Goal: Information Seeking & Learning: Learn about a topic

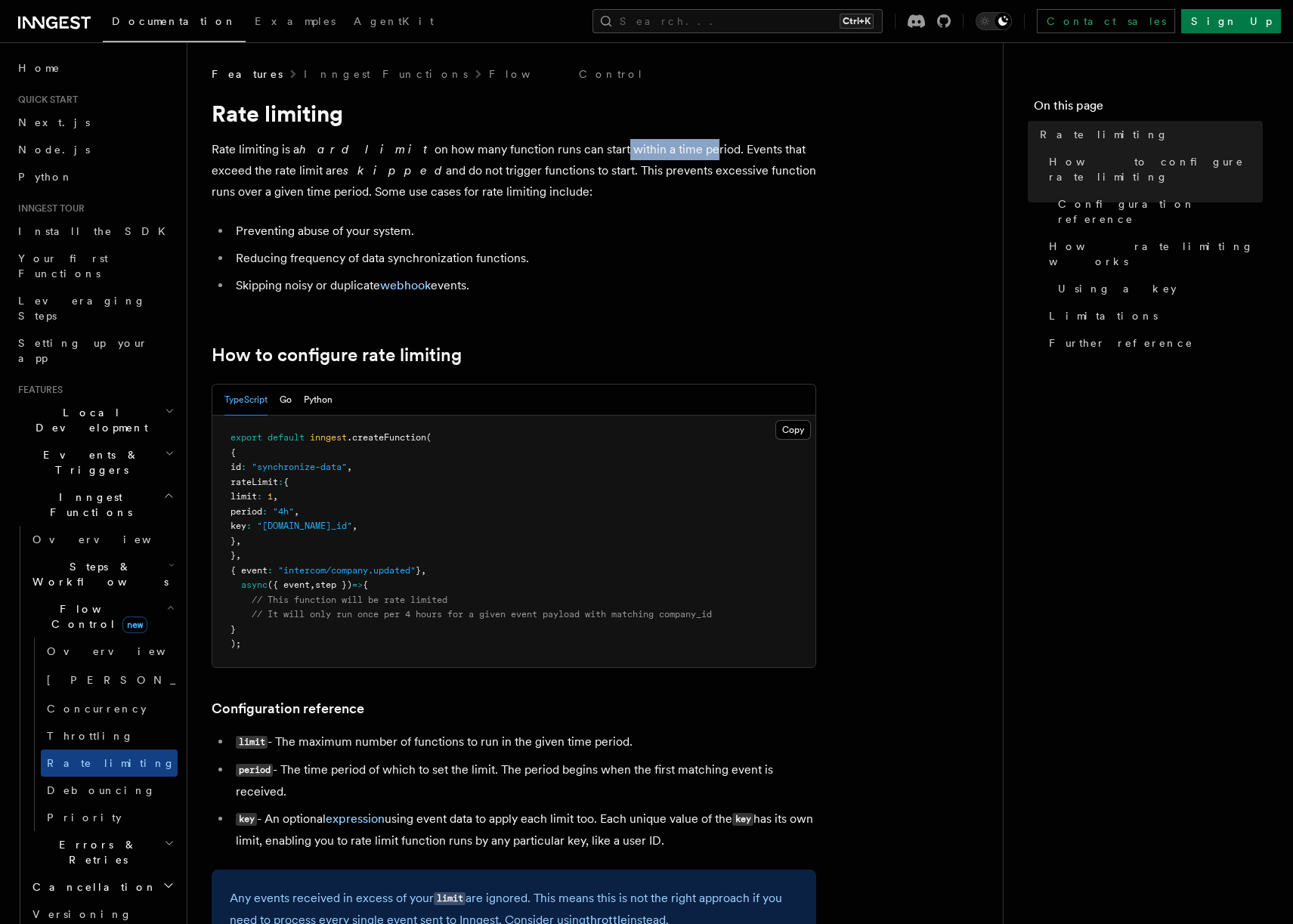
drag, startPoint x: 552, startPoint y: 152, endPoint x: 628, endPoint y: 147, distance: 76.2
click at [628, 147] on p "Rate limiting is a hard limit on how many function runs can start within a time…" at bounding box center [513, 171] width 604 height 64
click at [659, 188] on p "Rate limiting is a hard limit on how many function runs can start within a time…" at bounding box center [513, 171] width 604 height 64
drag, startPoint x: 307, startPoint y: 526, endPoint x: 266, endPoint y: 494, distance: 52.0
click at [266, 494] on pre "export default inngest .createFunction ( { id : "synchronize-data" , rateLimit …" at bounding box center [513, 541] width 603 height 251
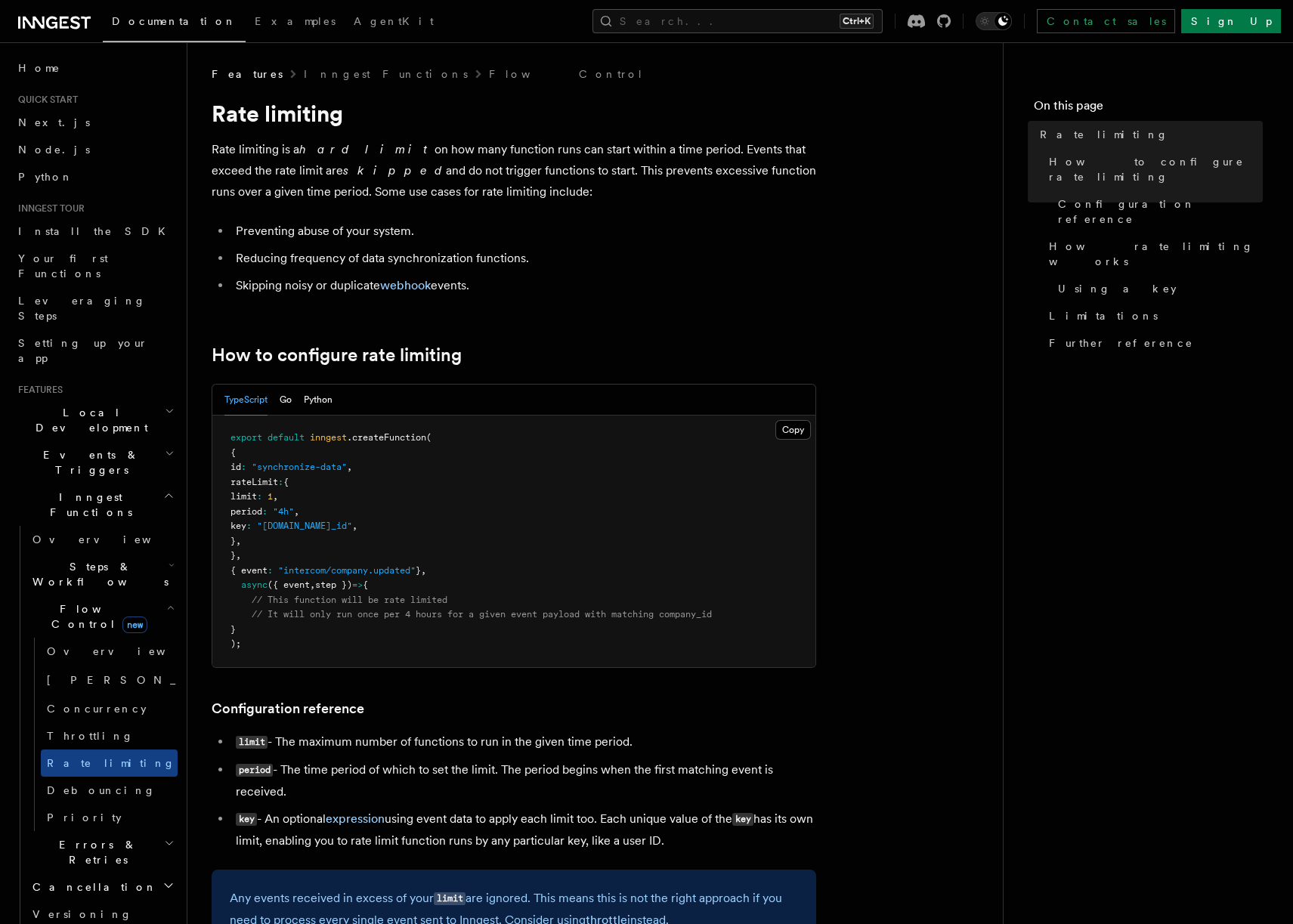
click at [349, 512] on pre "export default inngest .createFunction ( { id : "synchronize-data" , rateLimit …" at bounding box center [513, 541] width 603 height 251
drag, startPoint x: 323, startPoint y: 541, endPoint x: 282, endPoint y: 458, distance: 92.6
click at [282, 458] on pre "export default inngest .createFunction ( { id : "synchronize-data" , rateLimit …" at bounding box center [513, 541] width 603 height 251
click at [427, 460] on pre "export default inngest .createFunction ( { id : "synchronize-data" , rateLimit …" at bounding box center [513, 541] width 603 height 251
click at [363, 514] on pre "export default inngest .createFunction ( { id : "synchronize-data" , rateLimit …" at bounding box center [513, 541] width 603 height 251
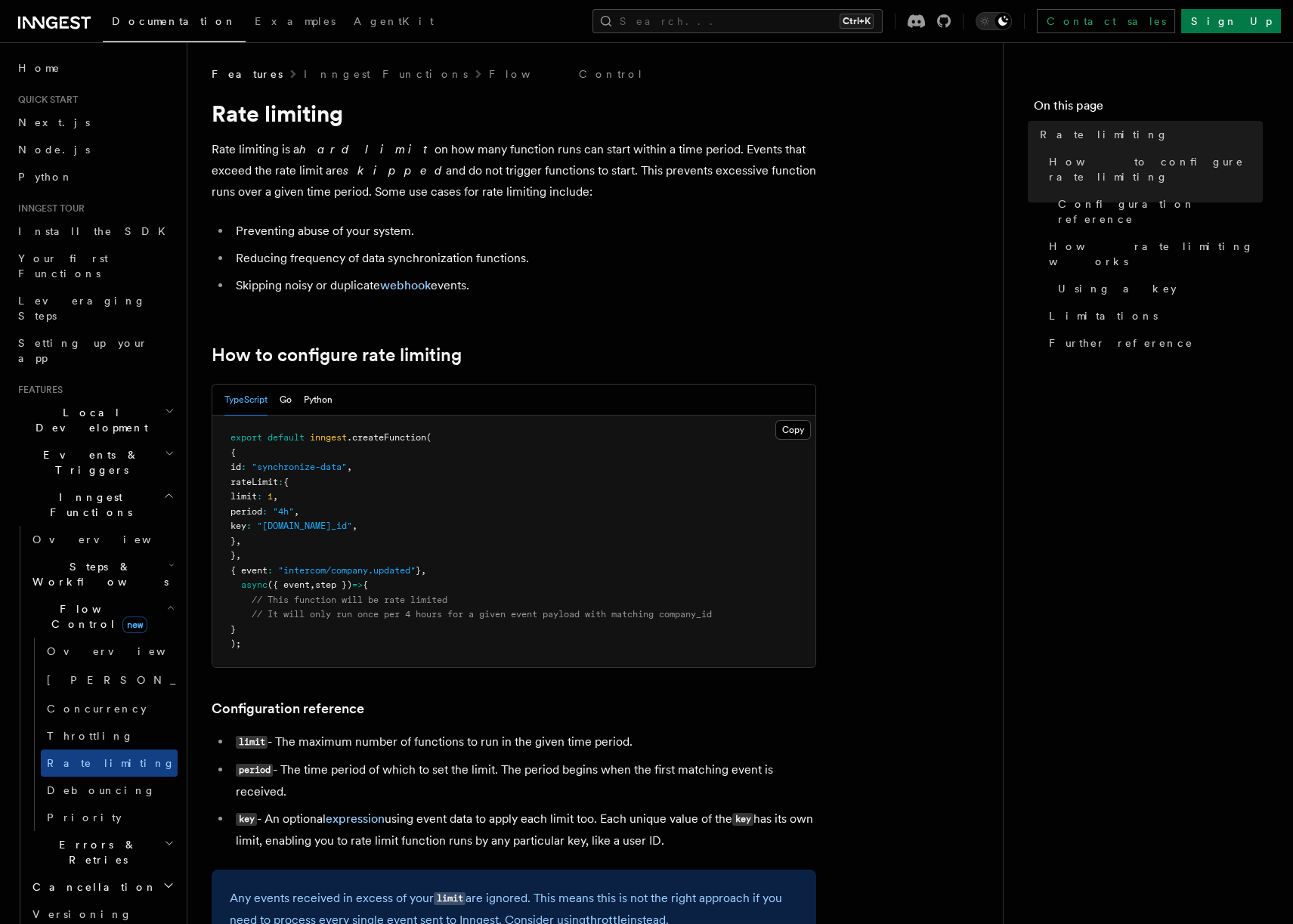
click at [352, 528] on span ""[DOMAIN_NAME]_id"" at bounding box center [305, 525] width 96 height 11
drag, startPoint x: 472, startPoint y: 539, endPoint x: 312, endPoint y: 477, distance: 171.6
click at [312, 477] on pre "export default inngest .createFunction ( { id : "synchronize-data" , rateLimit …" at bounding box center [513, 541] width 603 height 251
click at [463, 488] on pre "export default inngest .createFunction ( { id : "synchronize-data" , rateLimit …" at bounding box center [513, 541] width 603 height 251
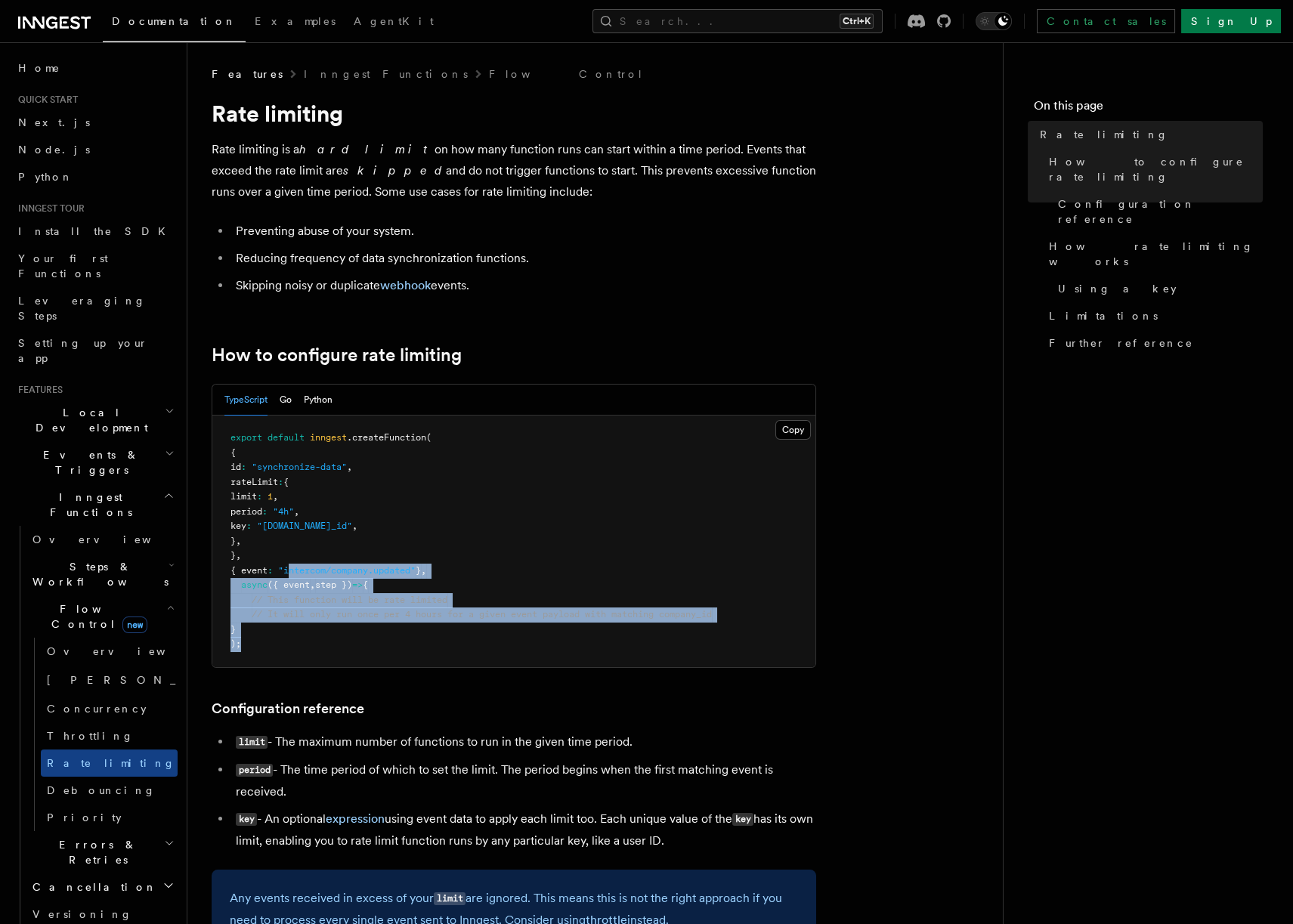
drag, startPoint x: 602, startPoint y: 641, endPoint x: 300, endPoint y: 572, distance: 309.8
click at [300, 572] on pre "export default inngest .createFunction ( { id : "synchronize-data" , rateLimit …" at bounding box center [513, 541] width 603 height 251
click at [503, 632] on pre "export default inngest .createFunction ( { id : "synchronize-data" , rateLimit …" at bounding box center [513, 541] width 603 height 251
drag, startPoint x: 528, startPoint y: 646, endPoint x: 340, endPoint y: 550, distance: 211.1
click at [340, 550] on pre "export default inngest .createFunction ( { id : "synchronize-data" , rateLimit …" at bounding box center [513, 541] width 603 height 251
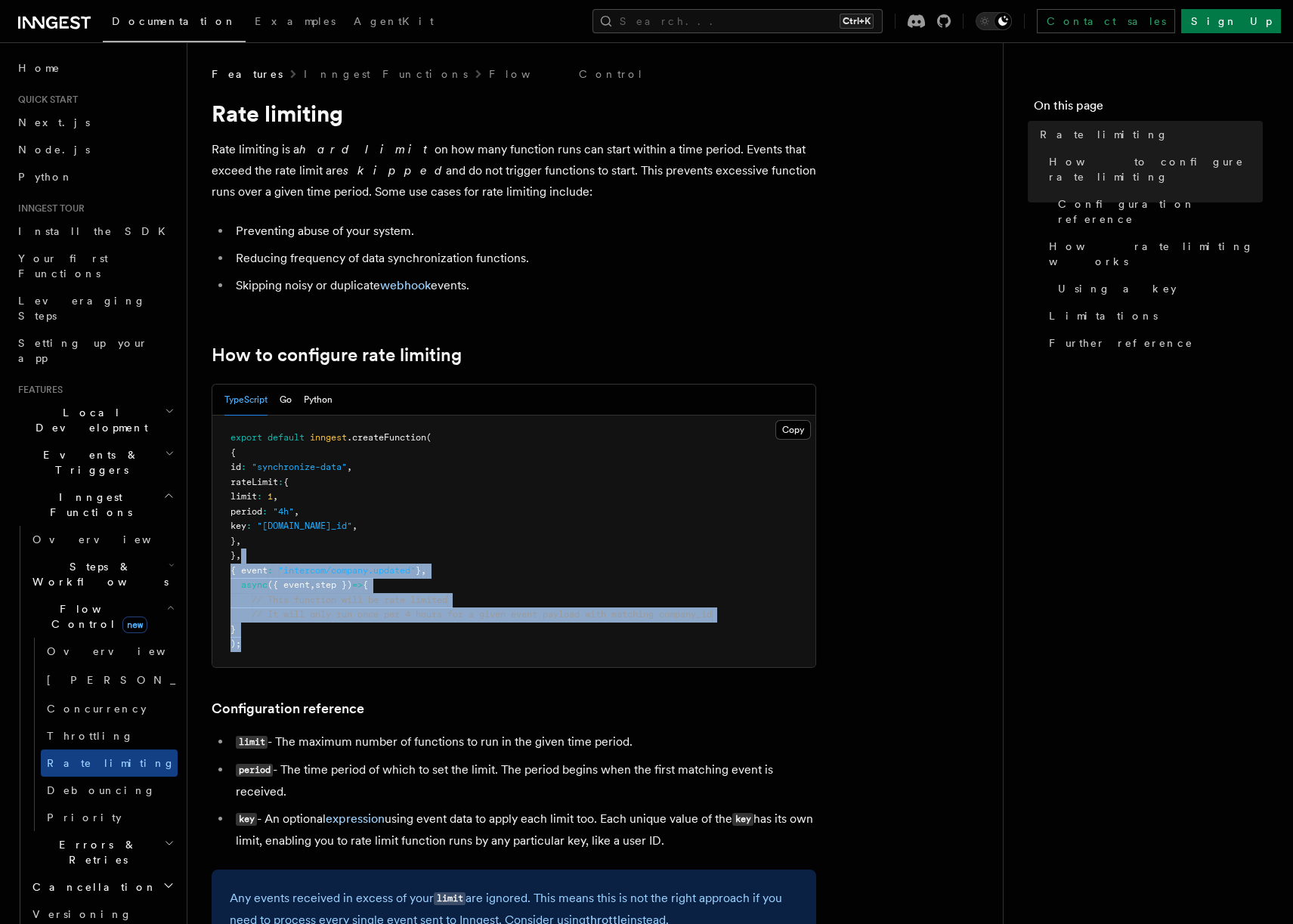
click at [613, 630] on pre "export default inngest .createFunction ( { id : "synchronize-data" , rateLimit …" at bounding box center [513, 541] width 603 height 251
drag, startPoint x: 679, startPoint y: 648, endPoint x: 554, endPoint y: 541, distance: 164.5
click at [509, 503] on pre "export default inngest .createFunction ( { id : "synchronize-data" , rateLimit …" at bounding box center [513, 541] width 603 height 251
click at [646, 600] on pre "export default inngest .createFunction ( { id : "synchronize-data" , rateLimit …" at bounding box center [513, 541] width 603 height 251
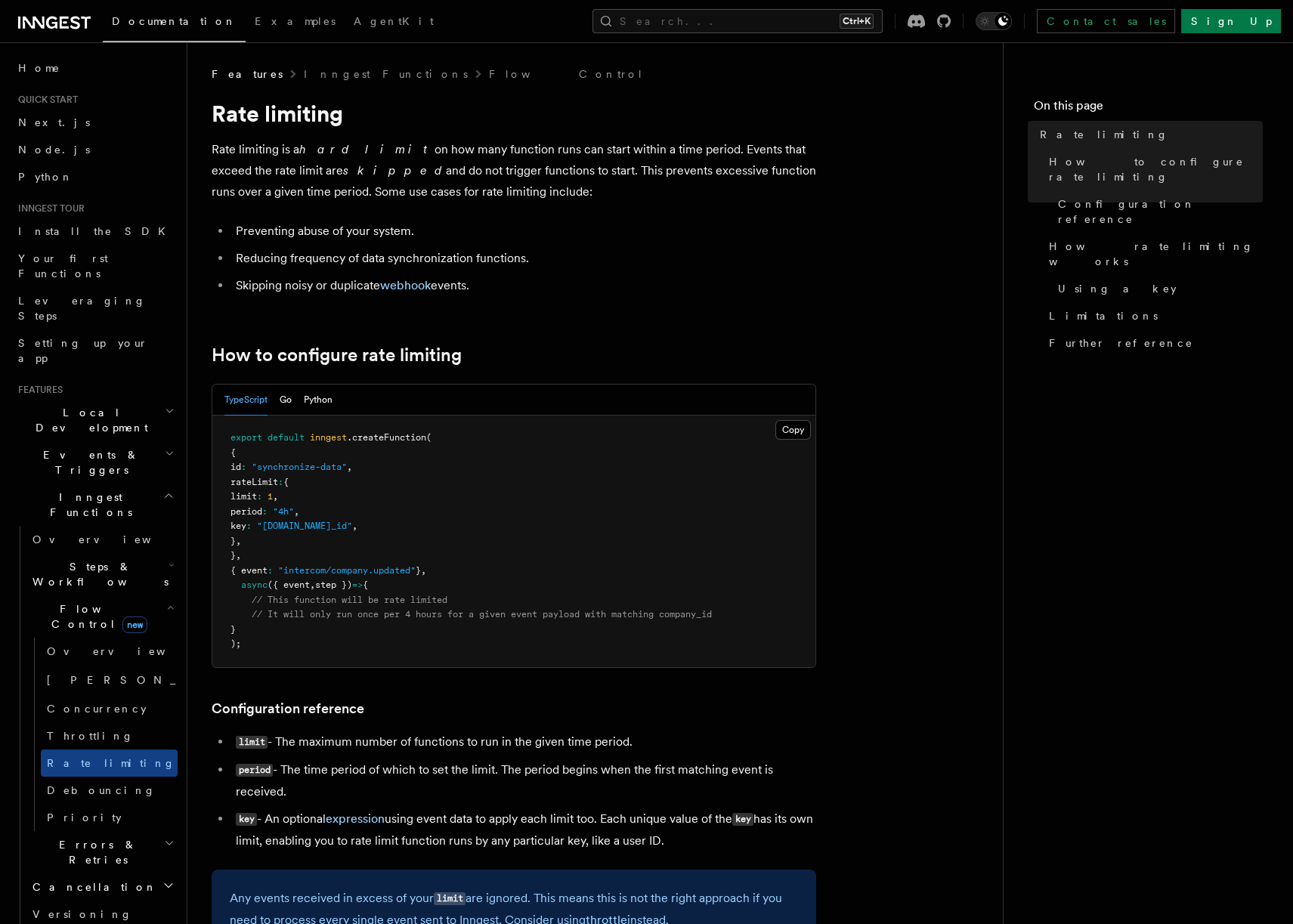
scroll to position [136, 0]
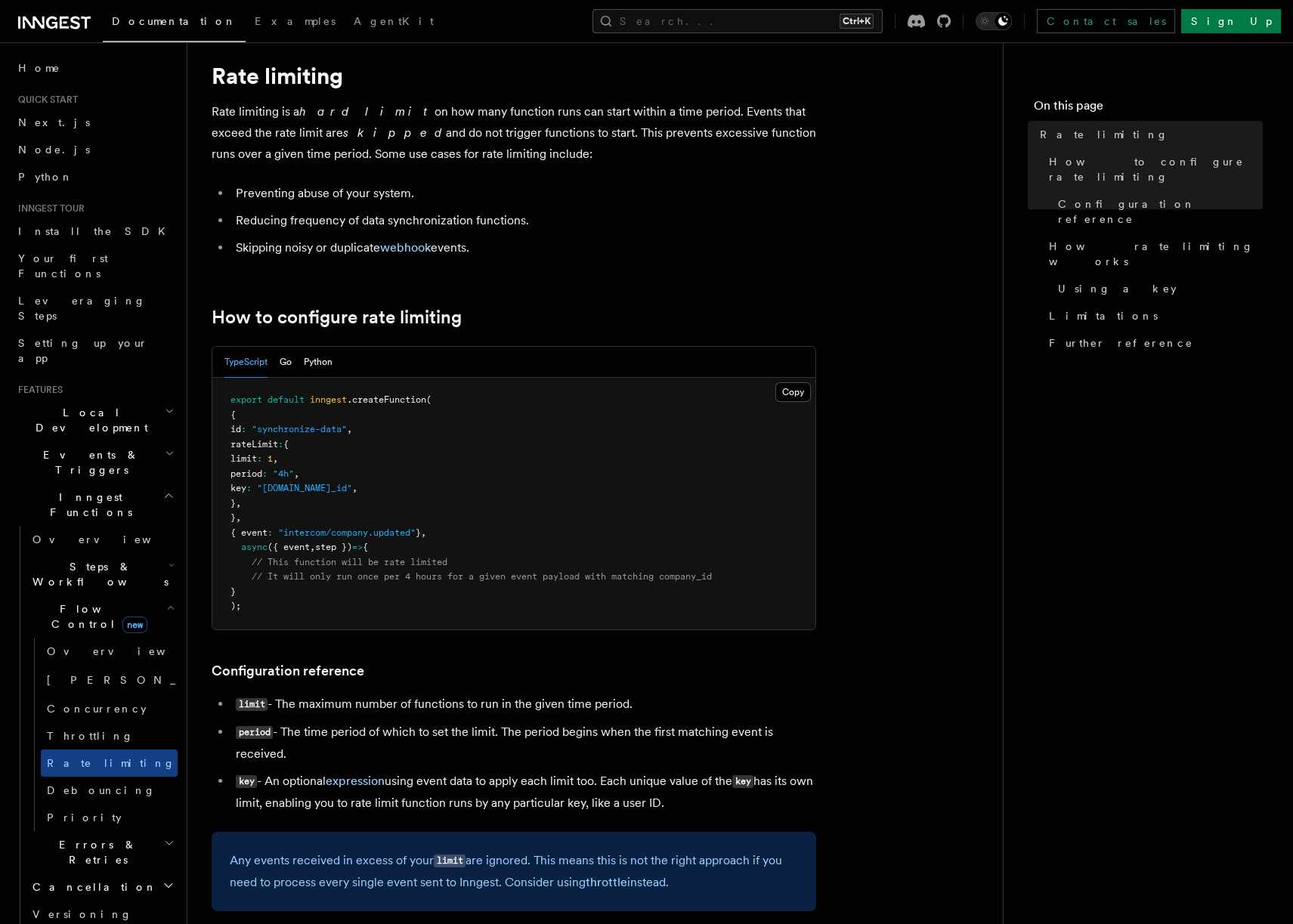
scroll to position [0, 0]
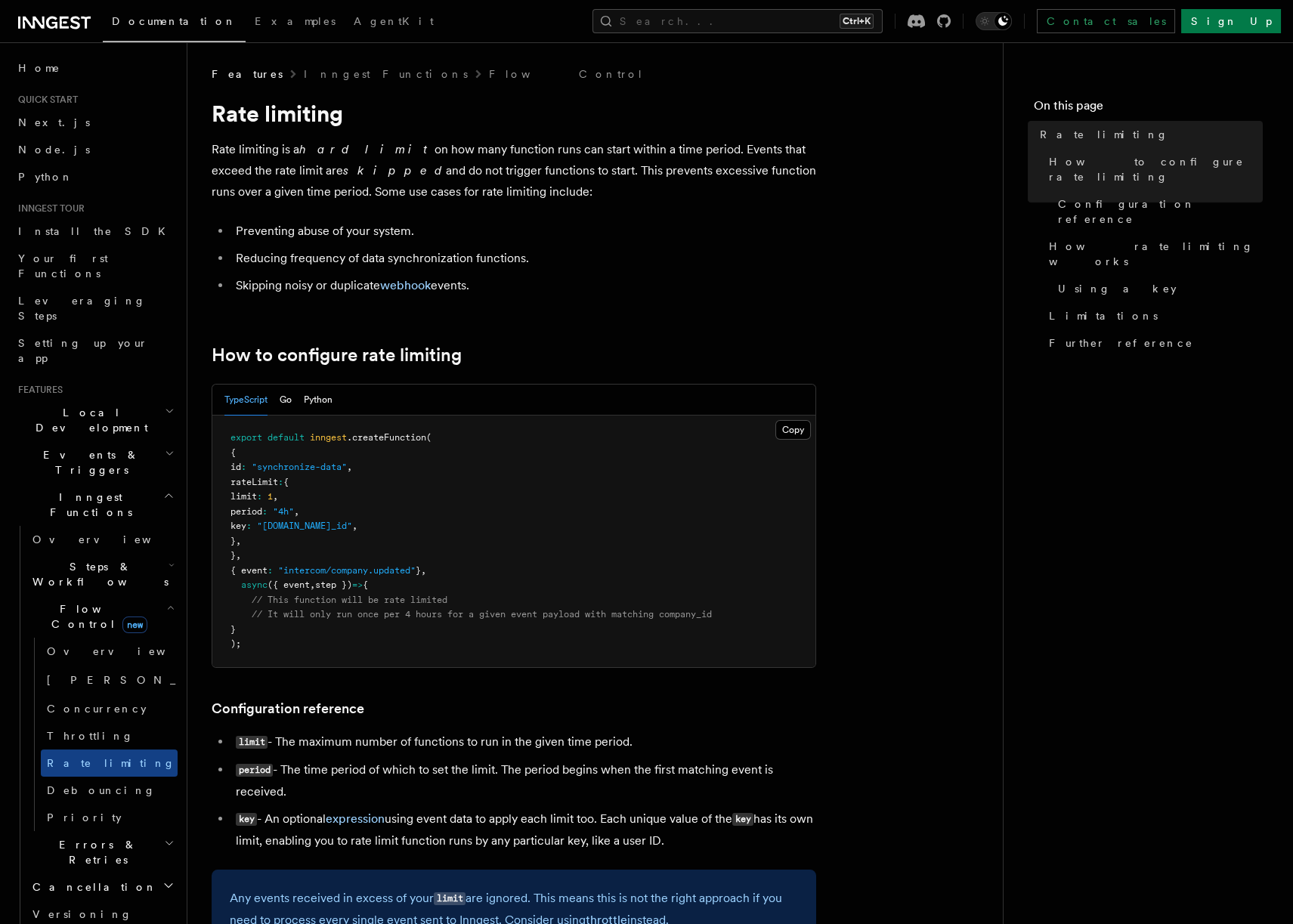
click at [686, 384] on div "TypeScript Go Python Copy Copied export default inngest .createFunction ( { id …" at bounding box center [513, 525] width 604 height 284
click at [1091, 239] on span "How rate limiting works" at bounding box center [1155, 254] width 214 height 30
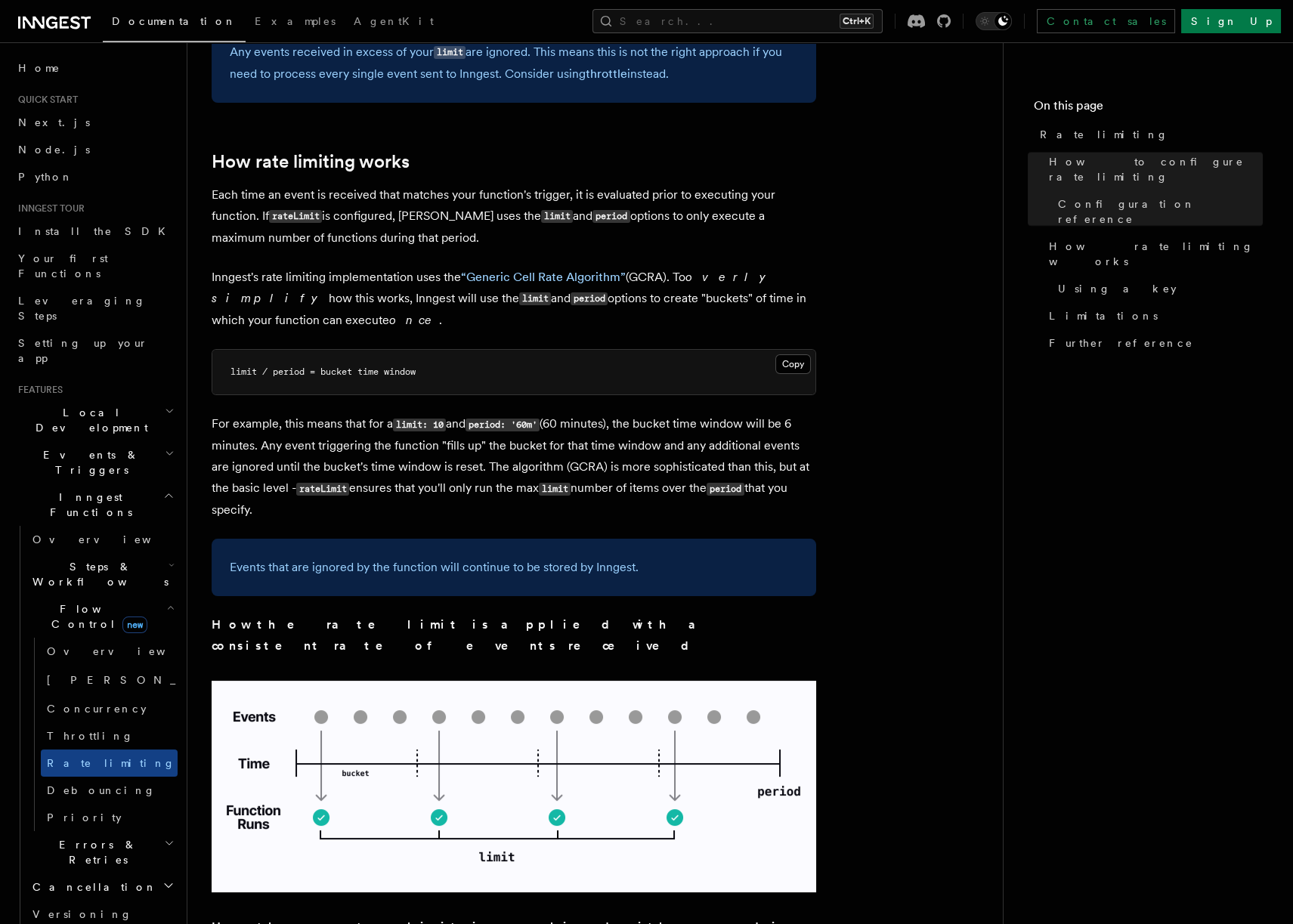
scroll to position [923, 0]
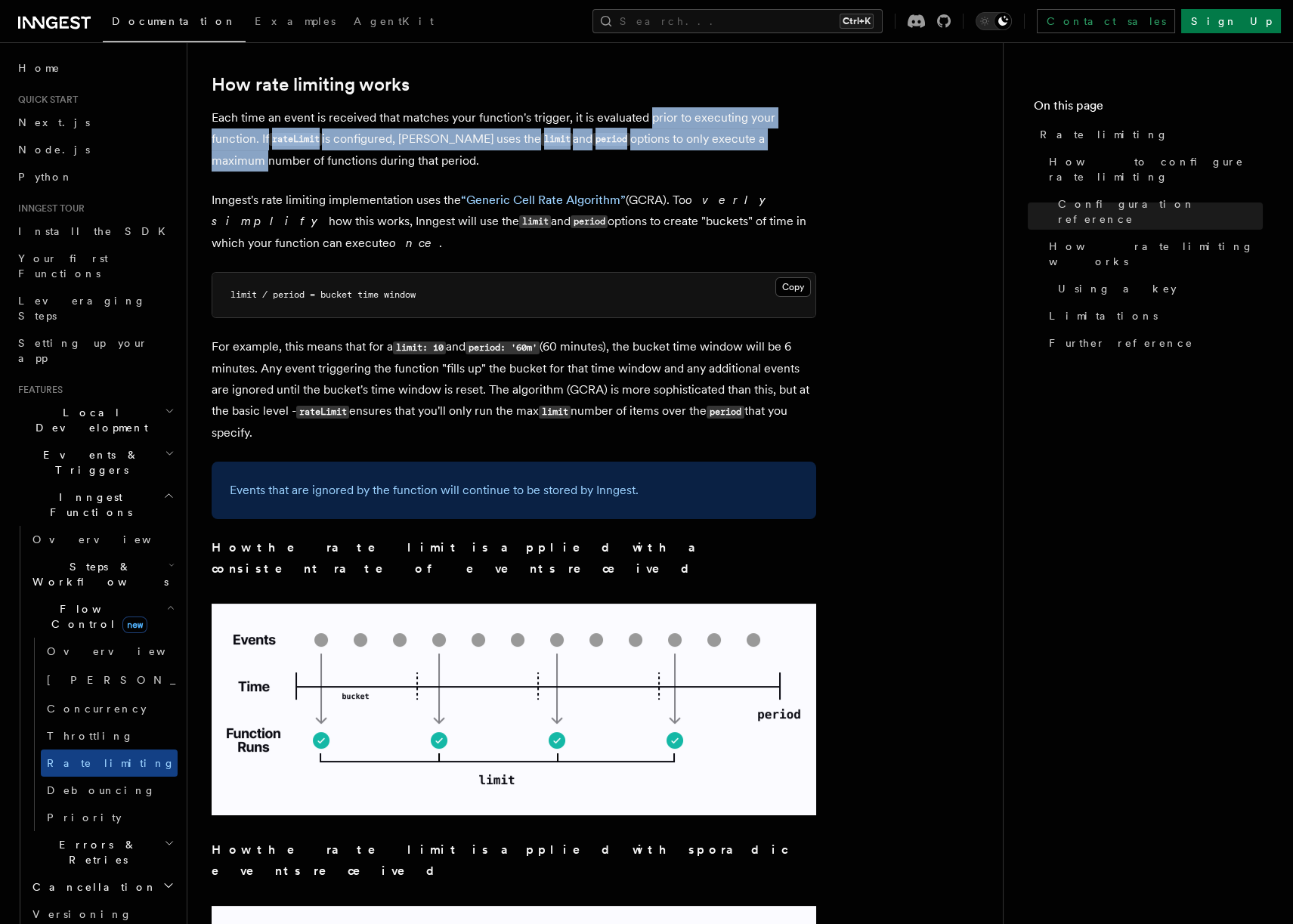
drag, startPoint x: 650, startPoint y: 119, endPoint x: 833, endPoint y: 132, distance: 183.5
click at [833, 132] on article "Features Inngest Functions Flow Control Rate limiting Rate limiting is a hard l…" at bounding box center [594, 668] width 767 height 3050
click at [855, 148] on article "Features Inngest Functions Flow Control Rate limiting Rate limiting is a hard l…" at bounding box center [594, 668] width 767 height 3050
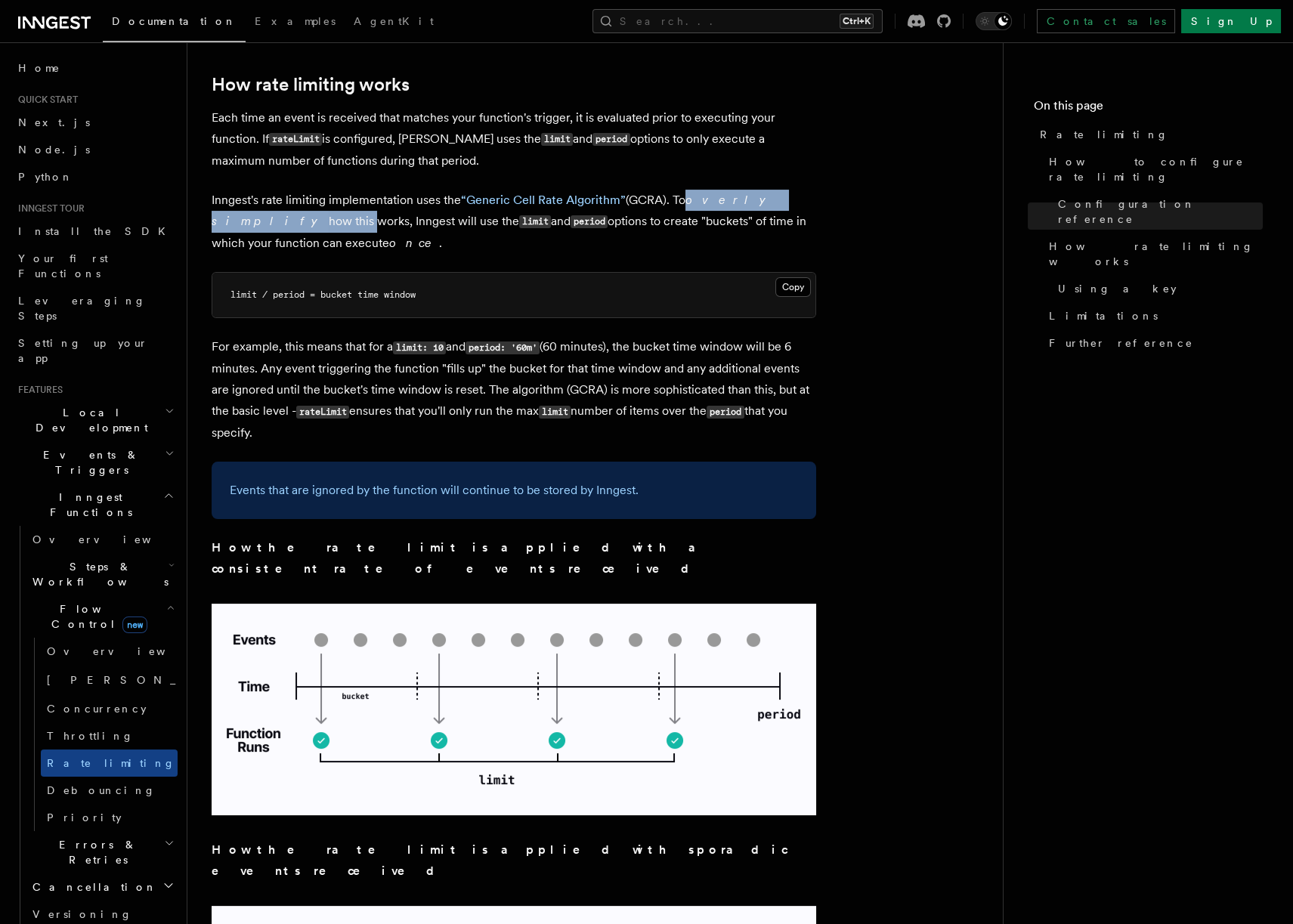
drag, startPoint x: 683, startPoint y: 205, endPoint x: 829, endPoint y: 205, distance: 146.0
click at [829, 205] on article "Features Inngest Functions Flow Control Rate limiting Rate limiting is a hard l…" at bounding box center [594, 668] width 767 height 3050
click at [668, 227] on p "Inngest's rate limiting implementation uses the “Generic Cell Rate Algorithm” (…" at bounding box center [513, 221] width 604 height 65
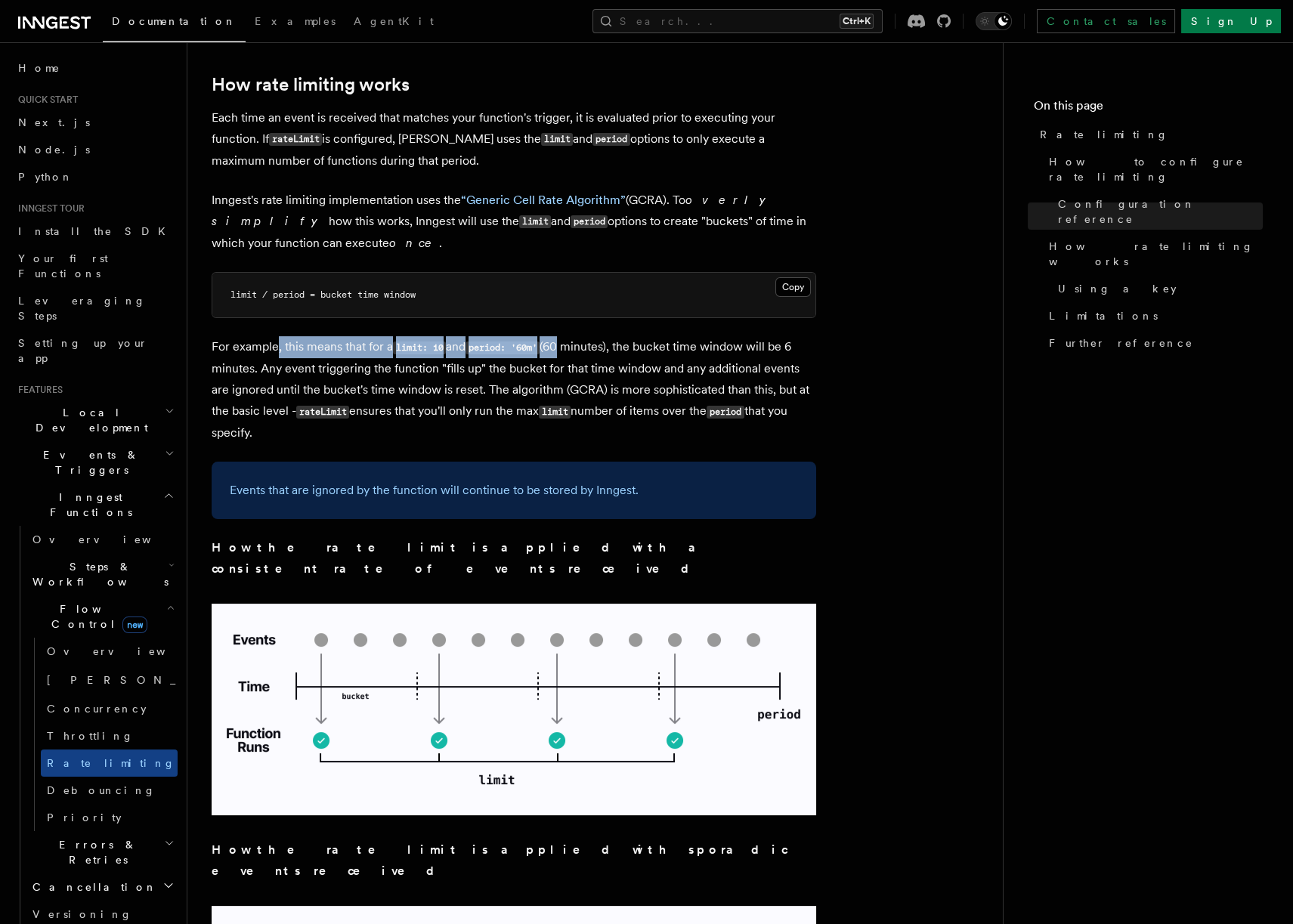
drag, startPoint x: 282, startPoint y: 349, endPoint x: 612, endPoint y: 342, distance: 330.1
click at [566, 342] on p "For example, this means that for a limit: 10 and period: '60m' (60 minutes), th…" at bounding box center [513, 390] width 604 height 107
click at [655, 346] on p "For example, this means that for a limit: 10 and period: '60m' (60 minutes), th…" at bounding box center [513, 390] width 604 height 107
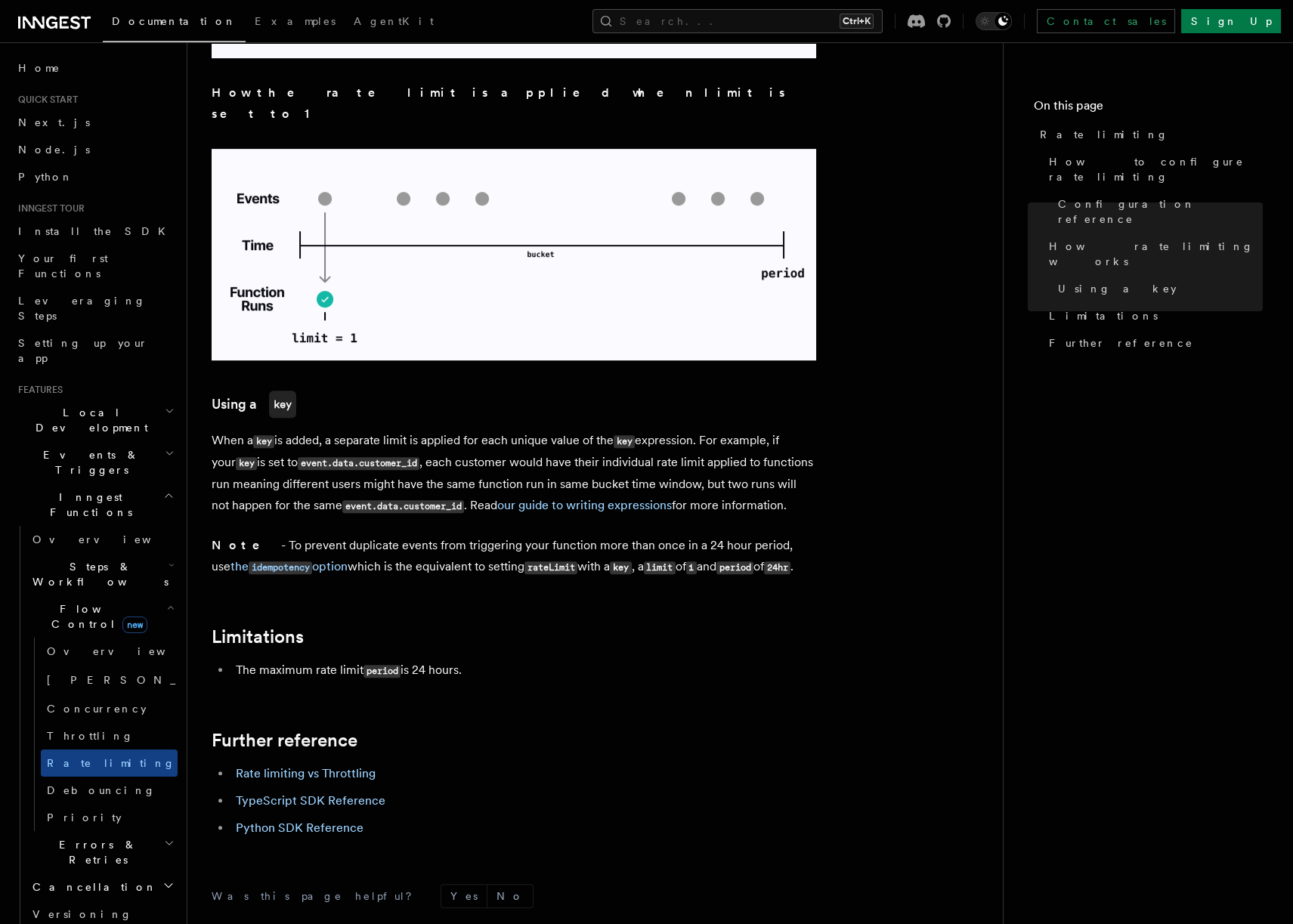
scroll to position [2129, 0]
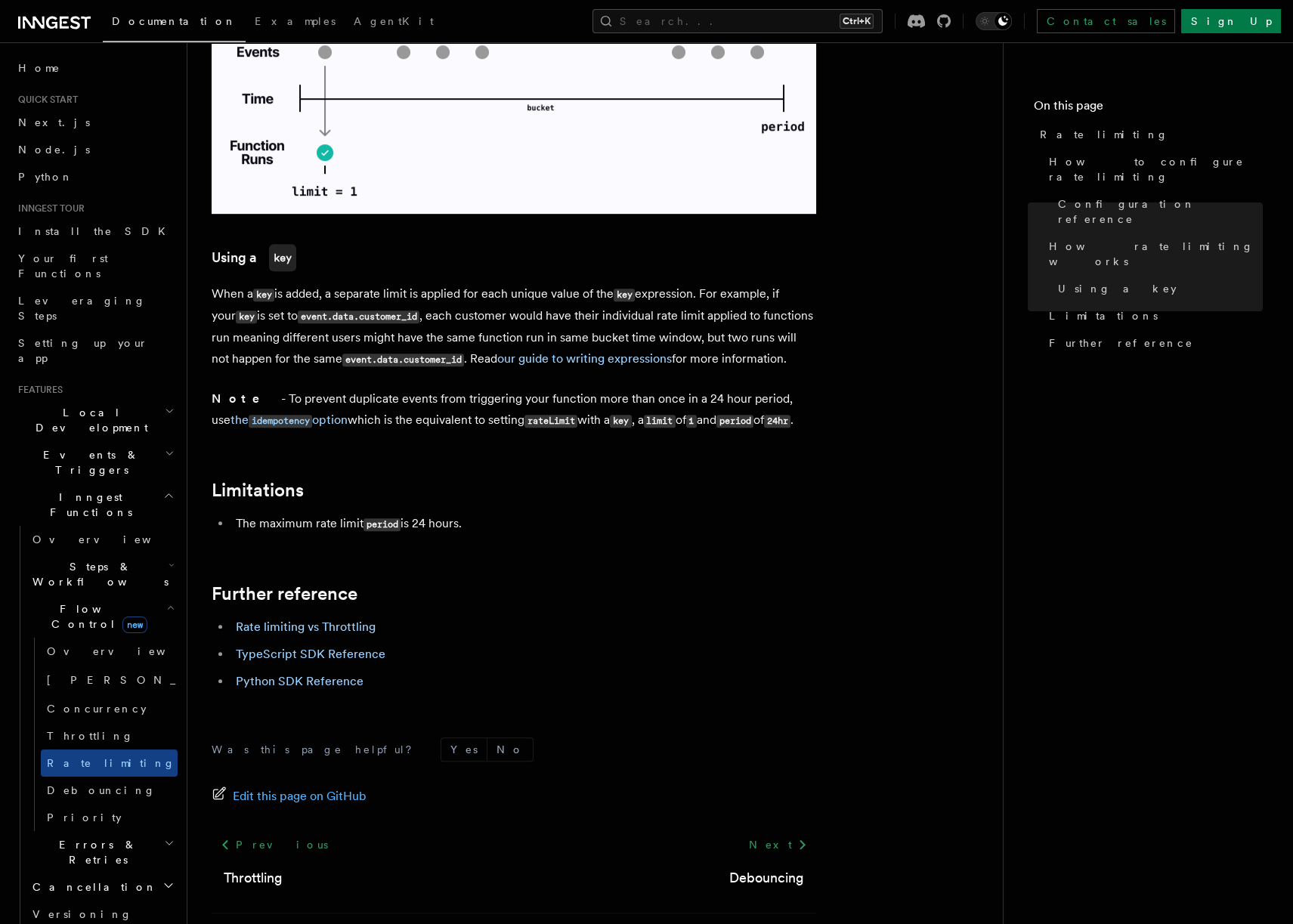
drag, startPoint x: 525, startPoint y: 464, endPoint x: 333, endPoint y: 428, distance: 195.3
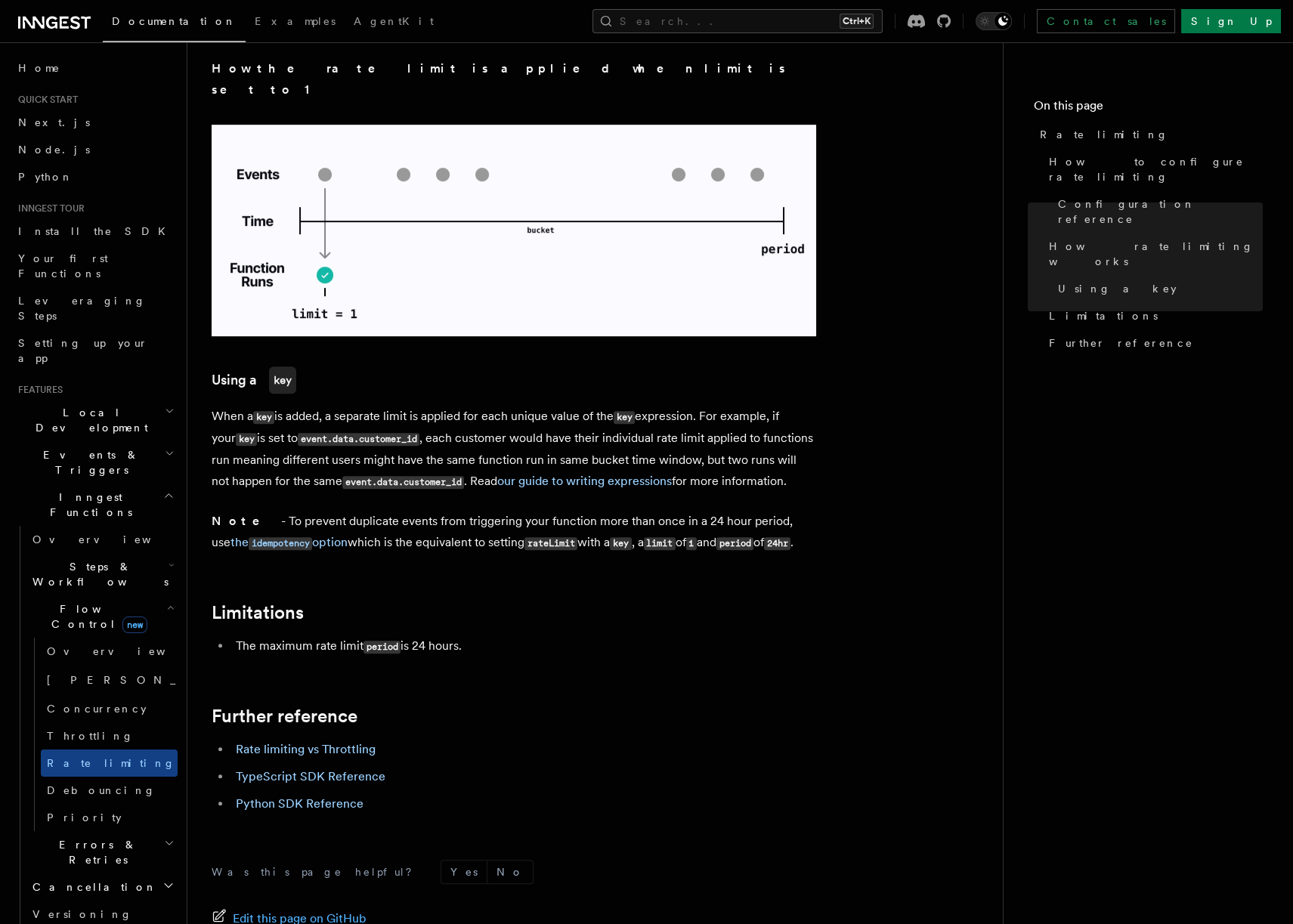
scroll to position [1992, 0]
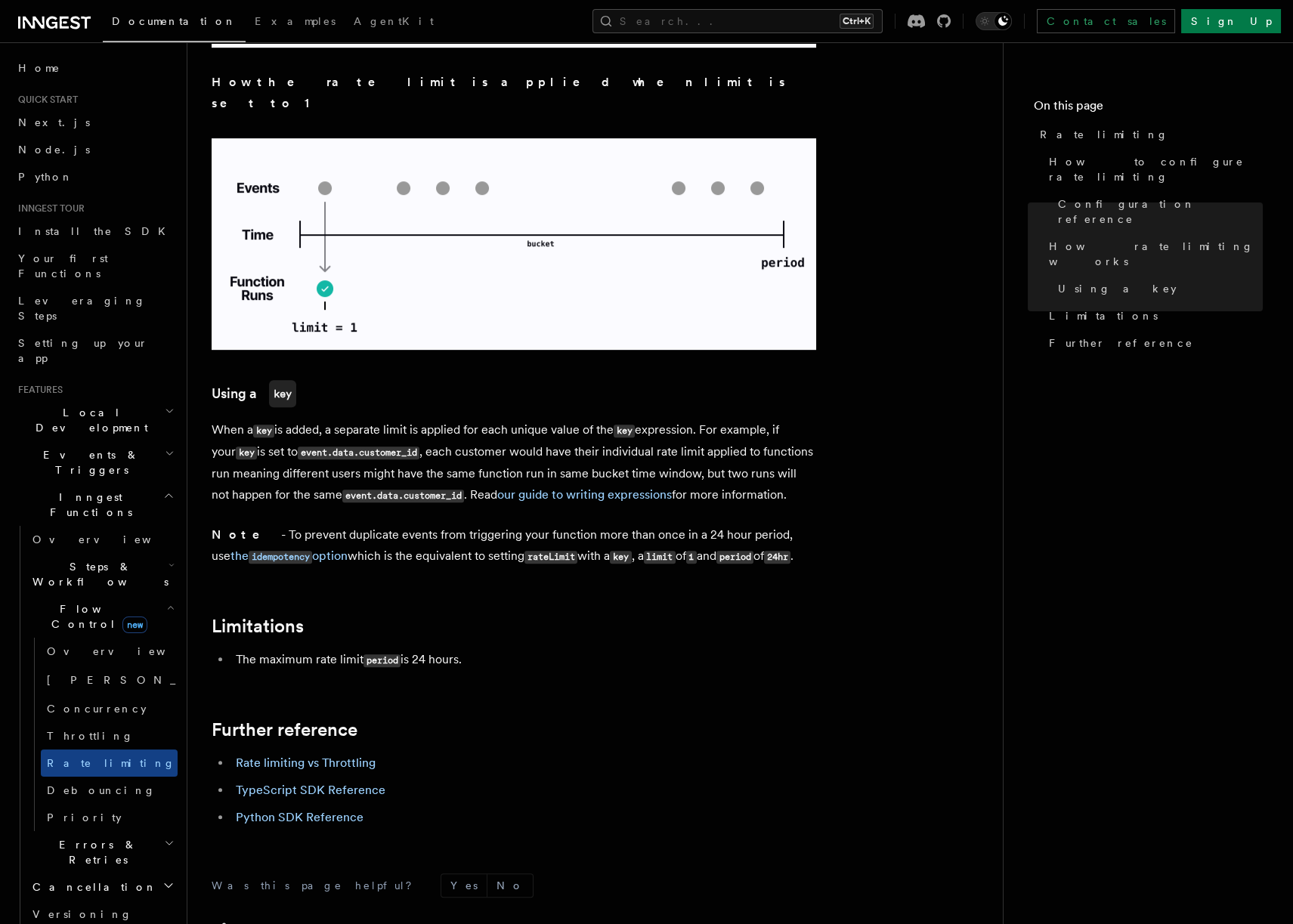
click at [790, 550] on code "24hr" at bounding box center [777, 556] width 27 height 13
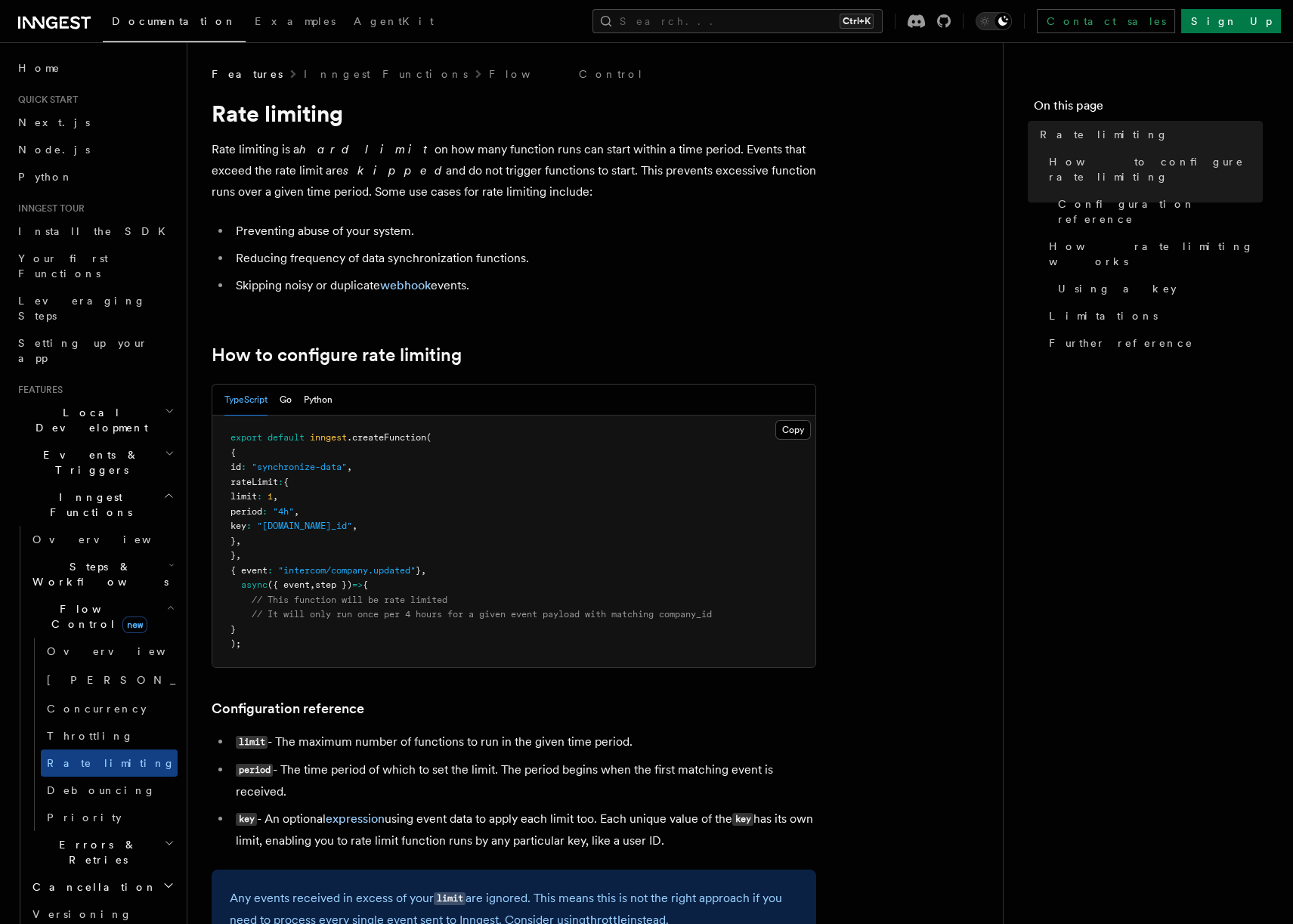
click at [343, 163] on em "skipped" at bounding box center [394, 170] width 103 height 14
click at [343, 169] on em "skipped" at bounding box center [394, 170] width 103 height 14
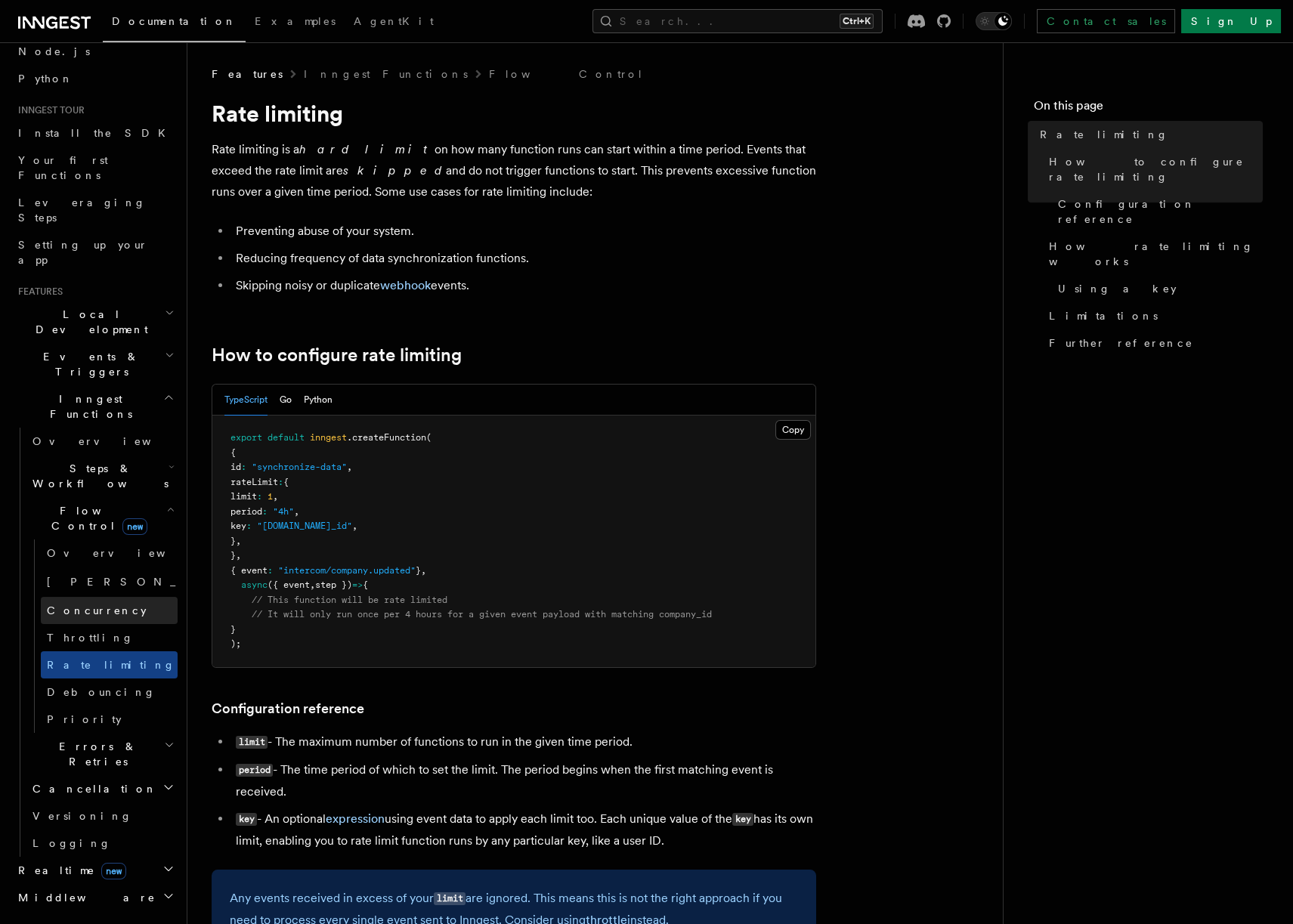
scroll to position [136, 0]
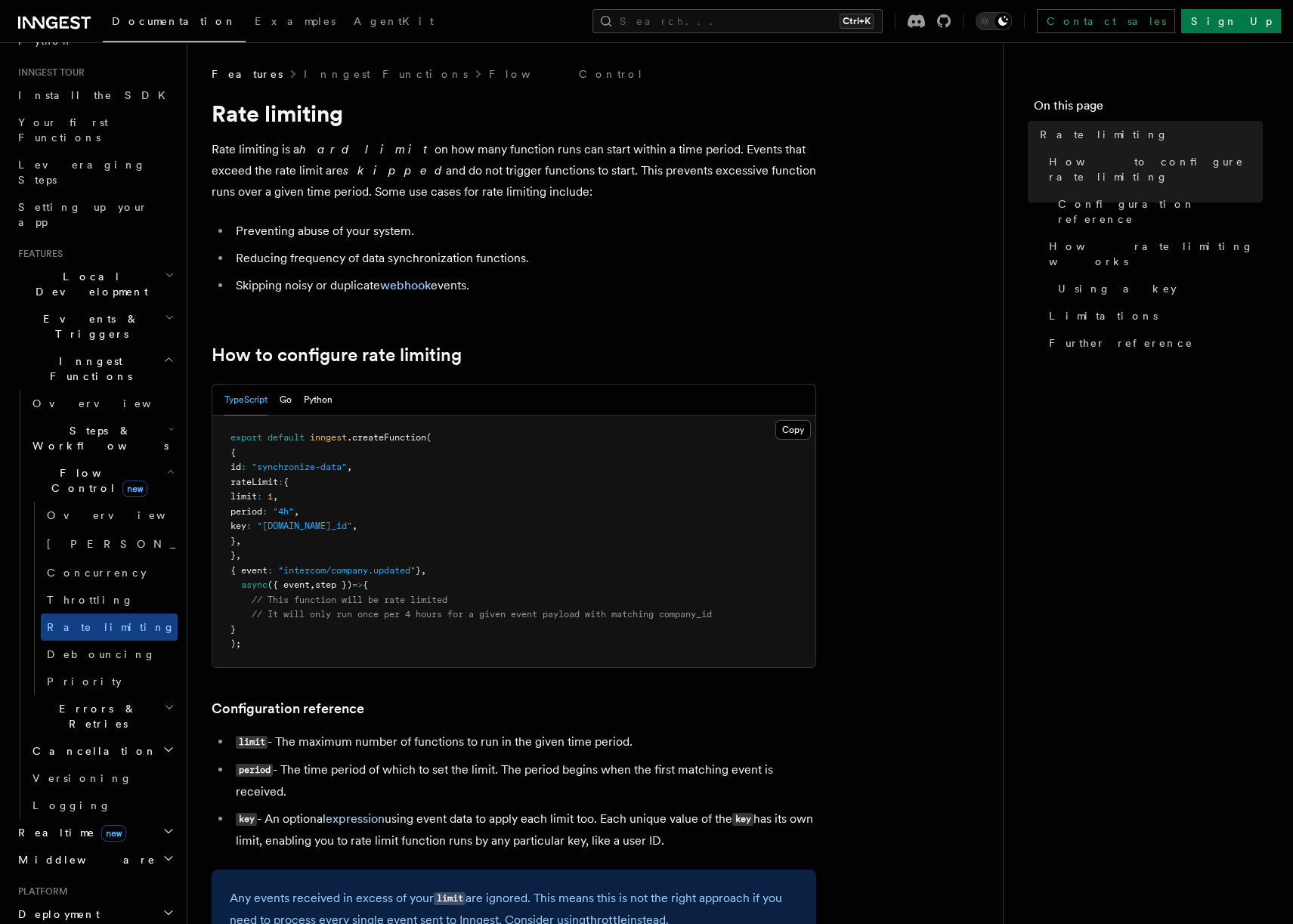
click at [132, 818] on h2 "Realtime new" at bounding box center [94, 832] width 165 height 27
click at [80, 846] on link "Overview" at bounding box center [102, 859] width 151 height 27
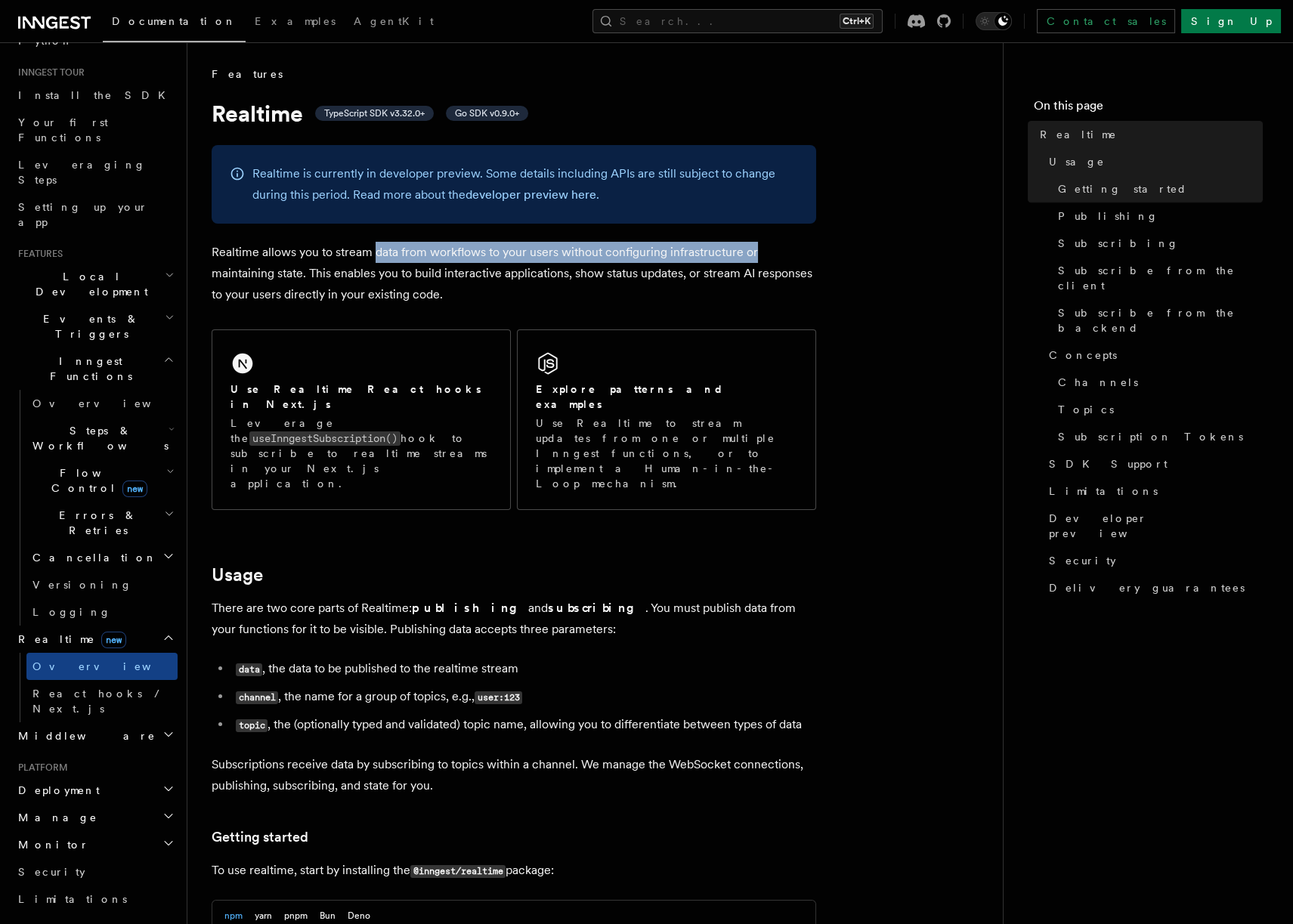
drag, startPoint x: 411, startPoint y: 241, endPoint x: 764, endPoint y: 242, distance: 353.0
click at [764, 242] on p "Realtime allows you to stream data from workflows to your users without configu…" at bounding box center [513, 273] width 604 height 64
click at [307, 279] on p "Realtime allows you to stream data from workflows to your users without configu…" at bounding box center [513, 273] width 604 height 64
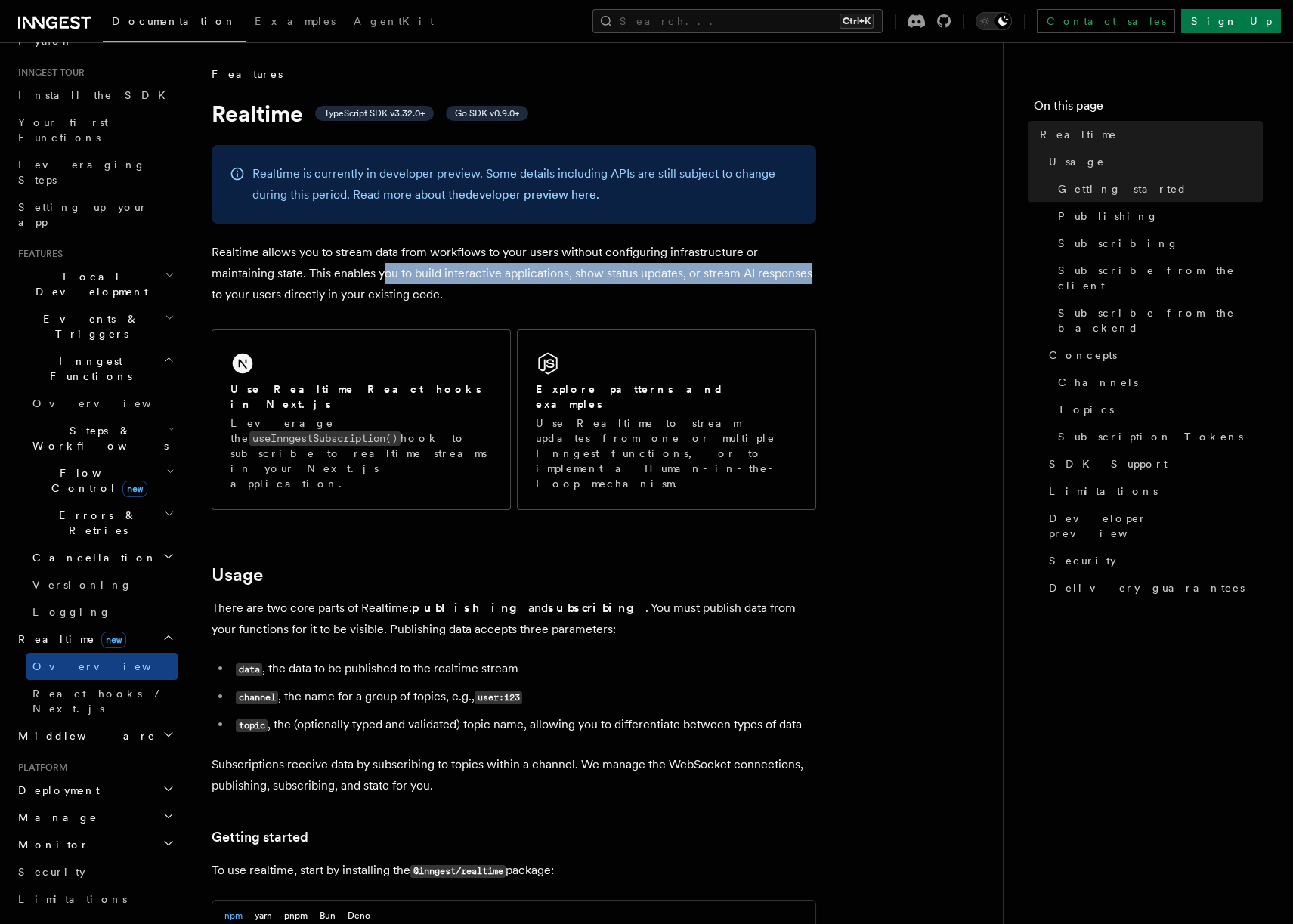
drag, startPoint x: 388, startPoint y: 271, endPoint x: 916, endPoint y: 276, distance: 528.0
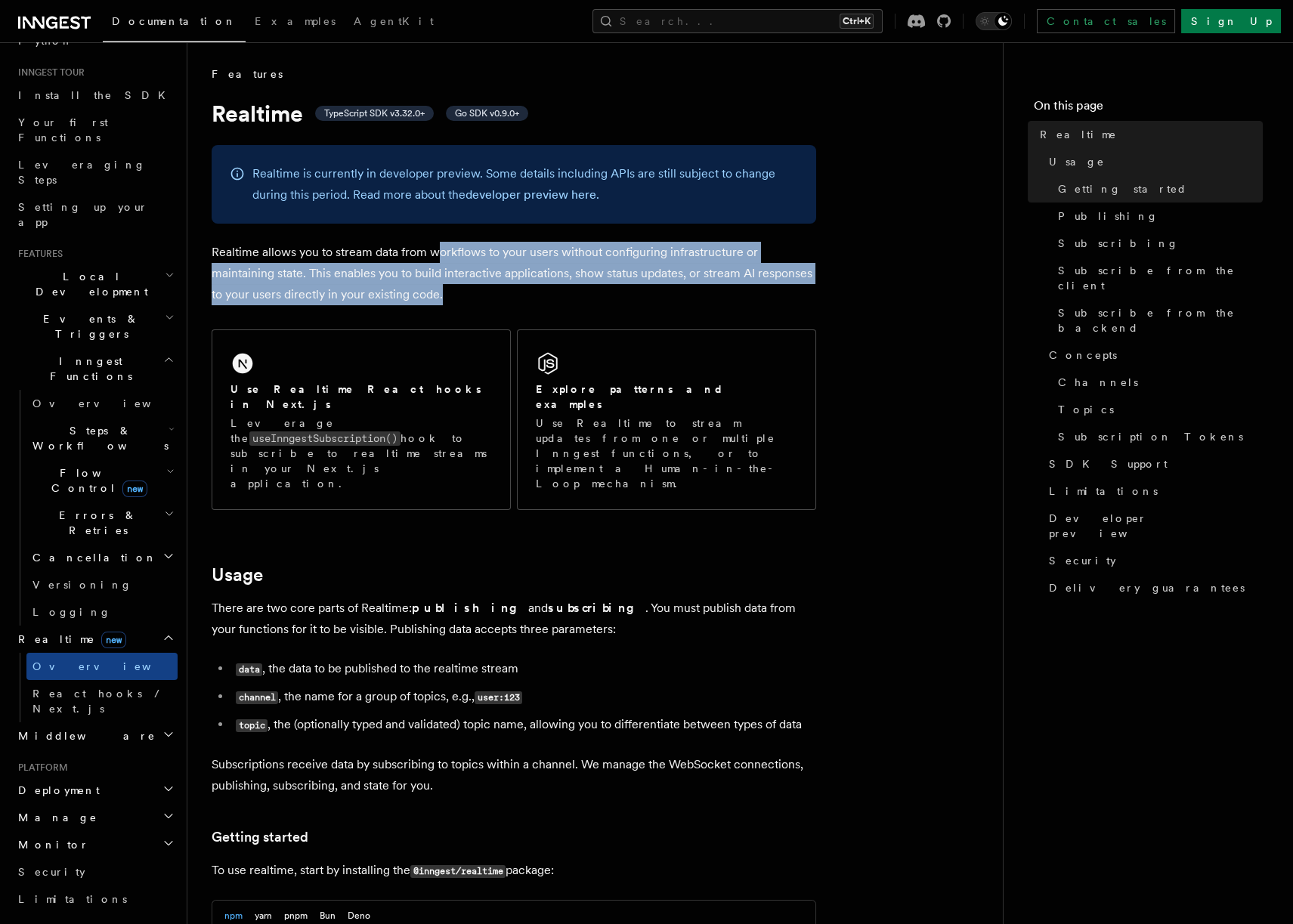
drag, startPoint x: 808, startPoint y: 301, endPoint x: 438, endPoint y: 258, distance: 372.5
click at [438, 258] on p "Realtime allows you to stream data from workflows to your users without configu…" at bounding box center [513, 273] width 604 height 64
click at [604, 247] on p "Realtime allows you to stream data from workflows to your users without configu…" at bounding box center [513, 273] width 604 height 64
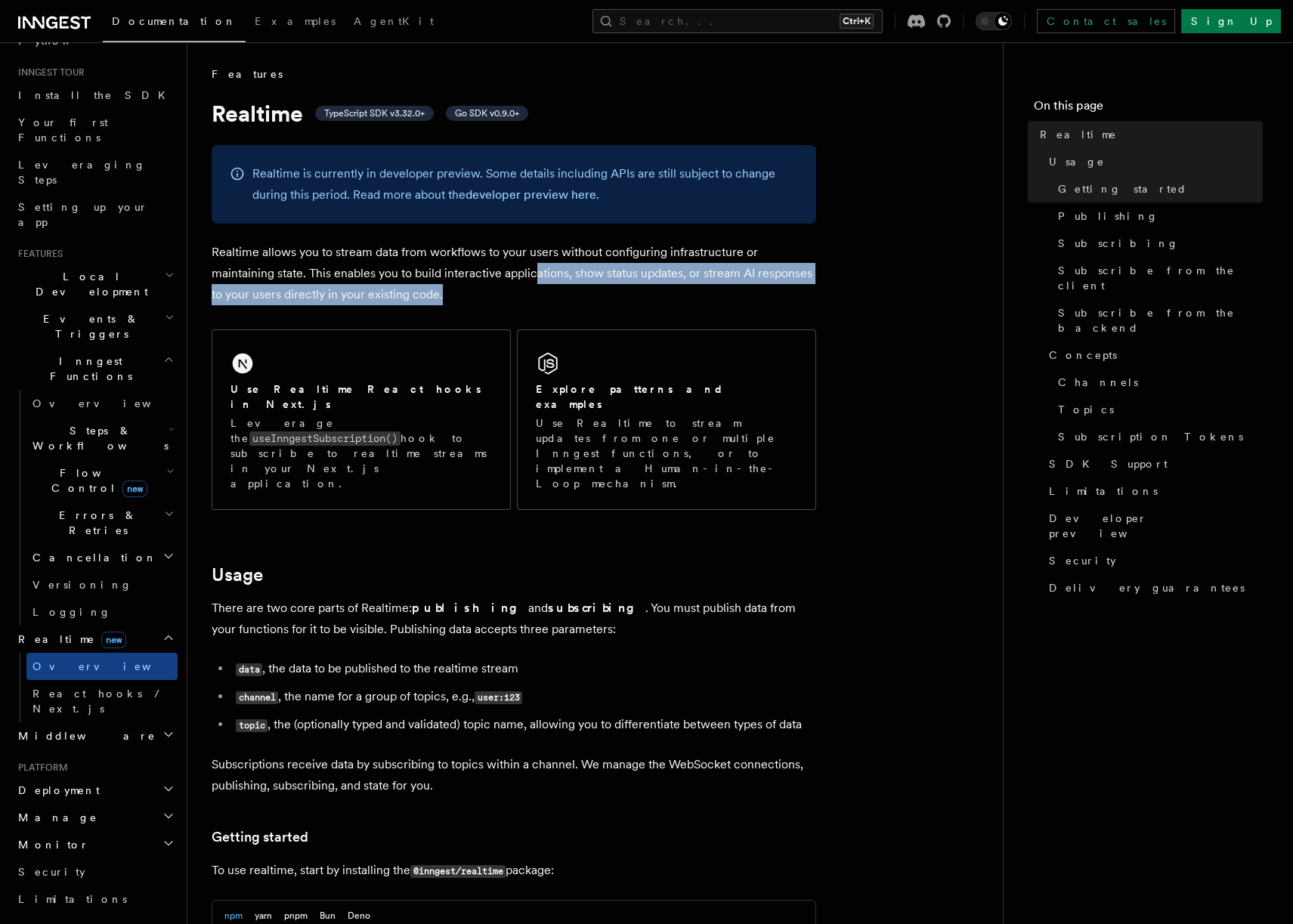
drag, startPoint x: 585, startPoint y: 275, endPoint x: 533, endPoint y: 263, distance: 53.4
click at [533, 263] on p "Realtime allows you to stream data from workflows to your users without configu…" at bounding box center [513, 273] width 604 height 64
click at [529, 284] on p "Realtime allows you to stream data from workflows to your users without configu…" at bounding box center [513, 273] width 604 height 64
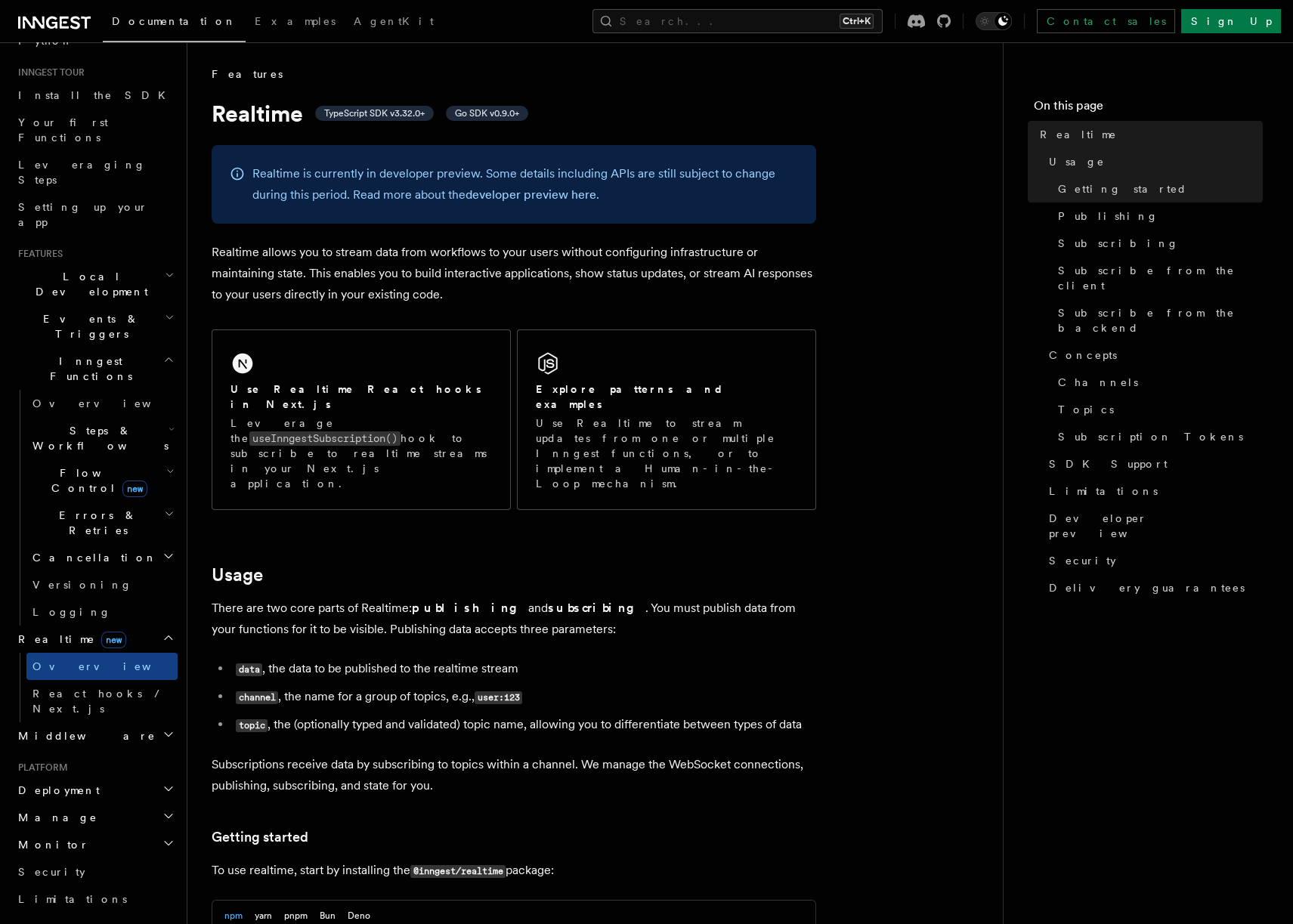
click at [484, 597] on p "There are two core parts of Realtime: publishing and subscribing . You must pub…" at bounding box center [513, 618] width 604 height 42
click at [549, 658] on li "data , the data to be published to the realtime stream" at bounding box center [524, 668] width 585 height 22
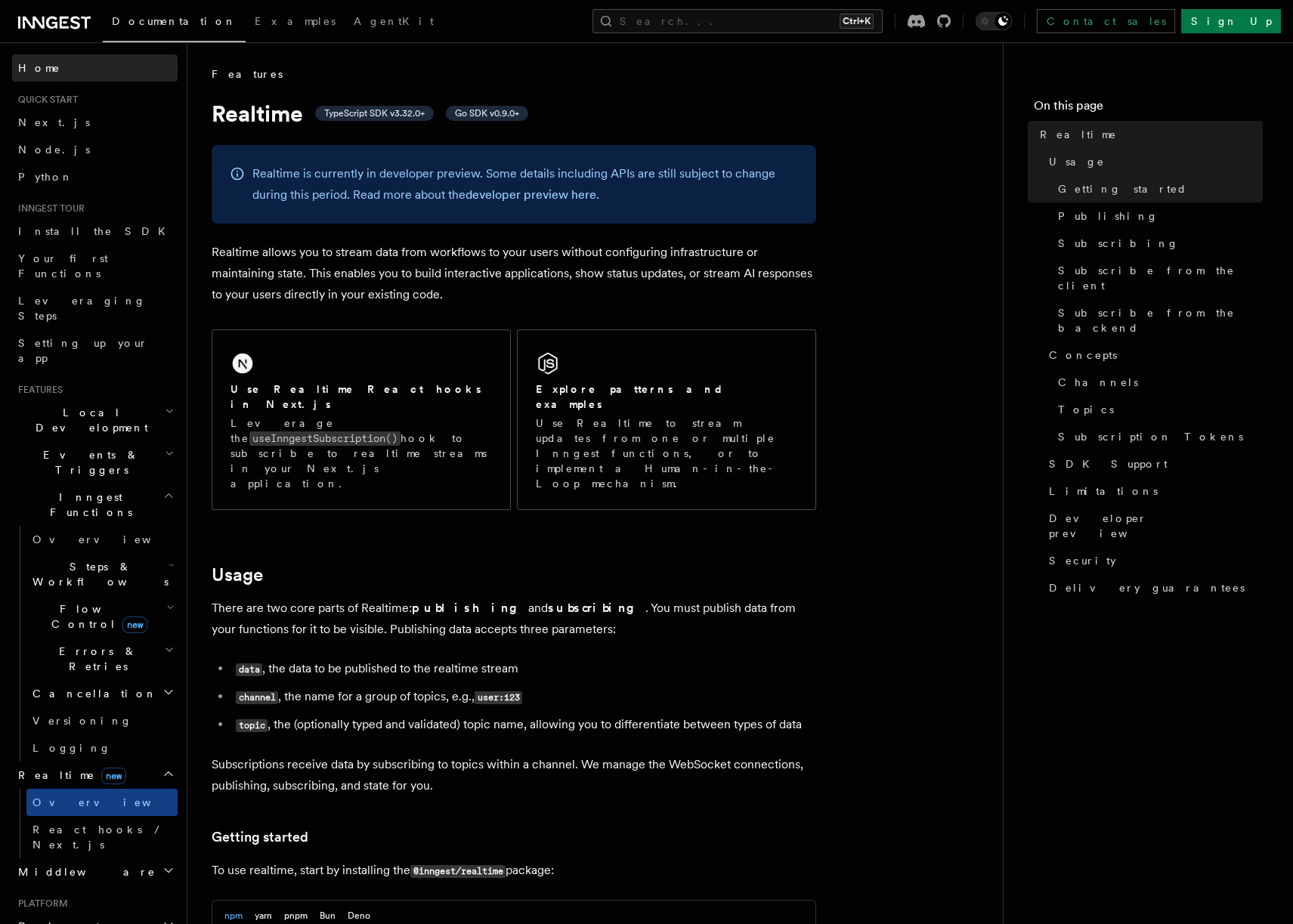
click at [49, 75] on link "Home" at bounding box center [94, 68] width 165 height 27
